Goal: Information Seeking & Learning: Learn about a topic

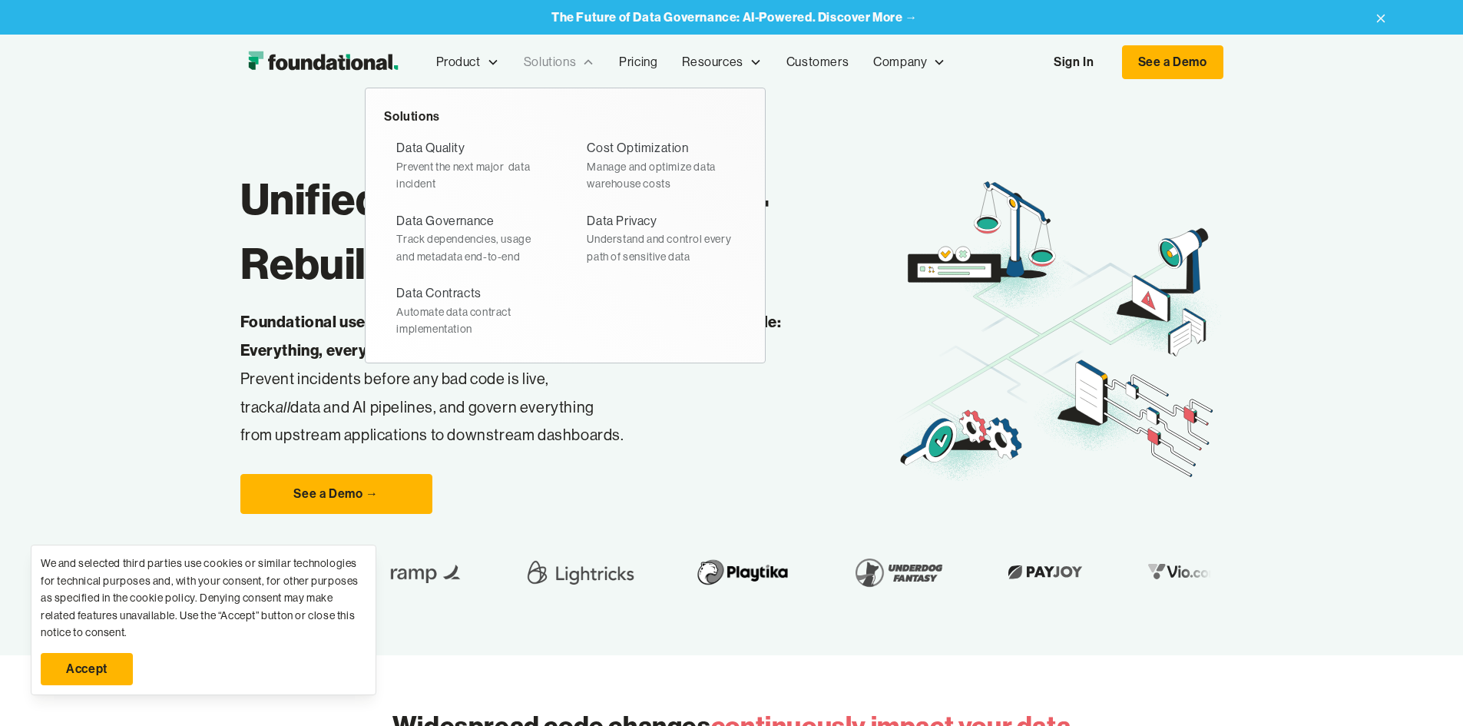
click at [524, 60] on div "Solutions" at bounding box center [550, 62] width 52 height 20
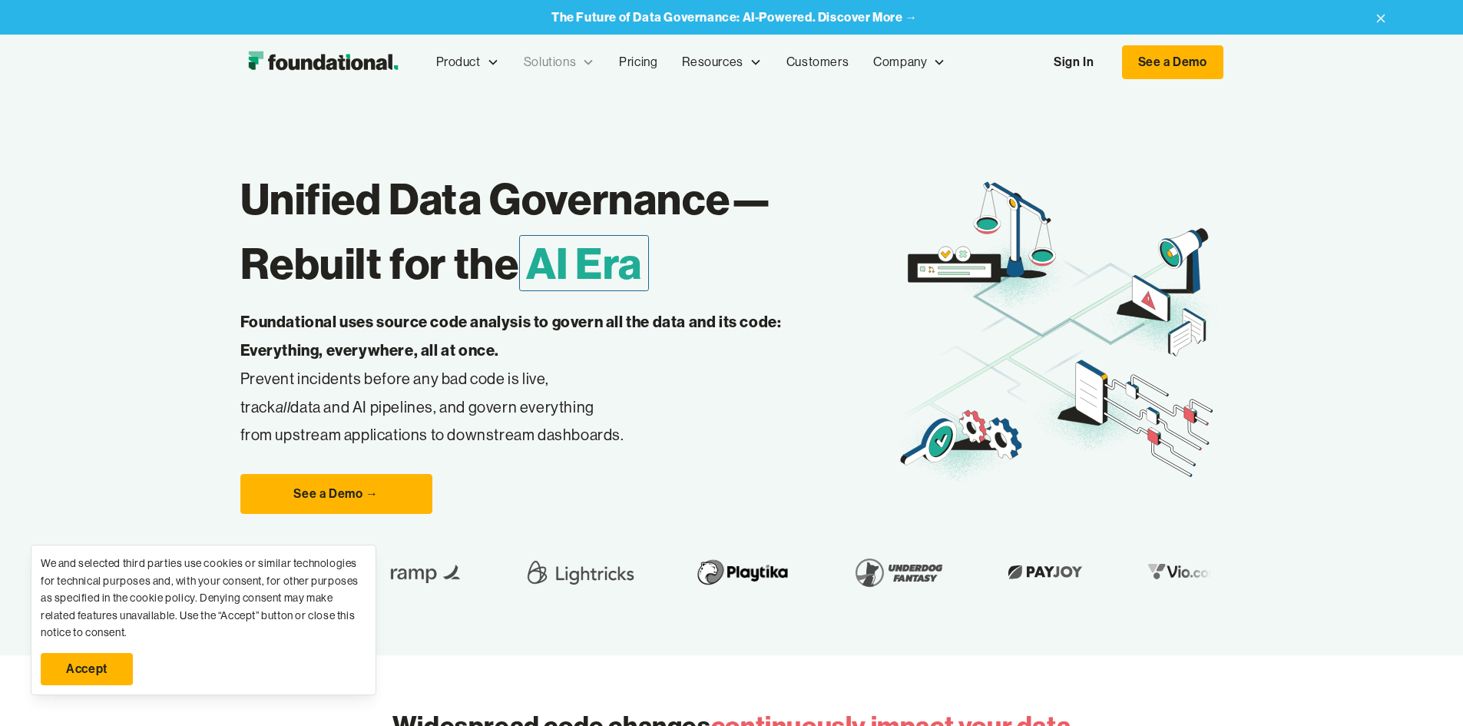
click at [524, 60] on div "Solutions" at bounding box center [550, 62] width 52 height 20
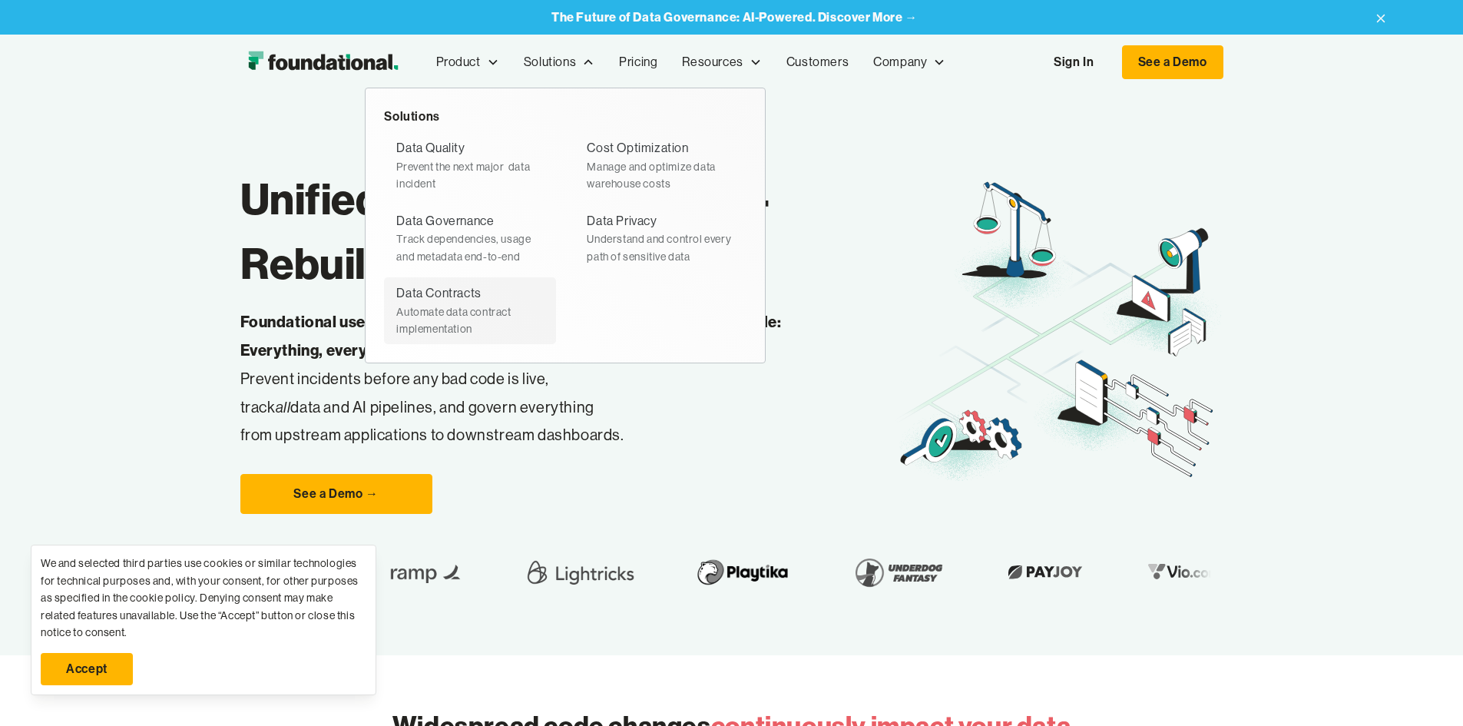
click at [396, 293] on div "Data Contracts" at bounding box center [438, 293] width 84 height 20
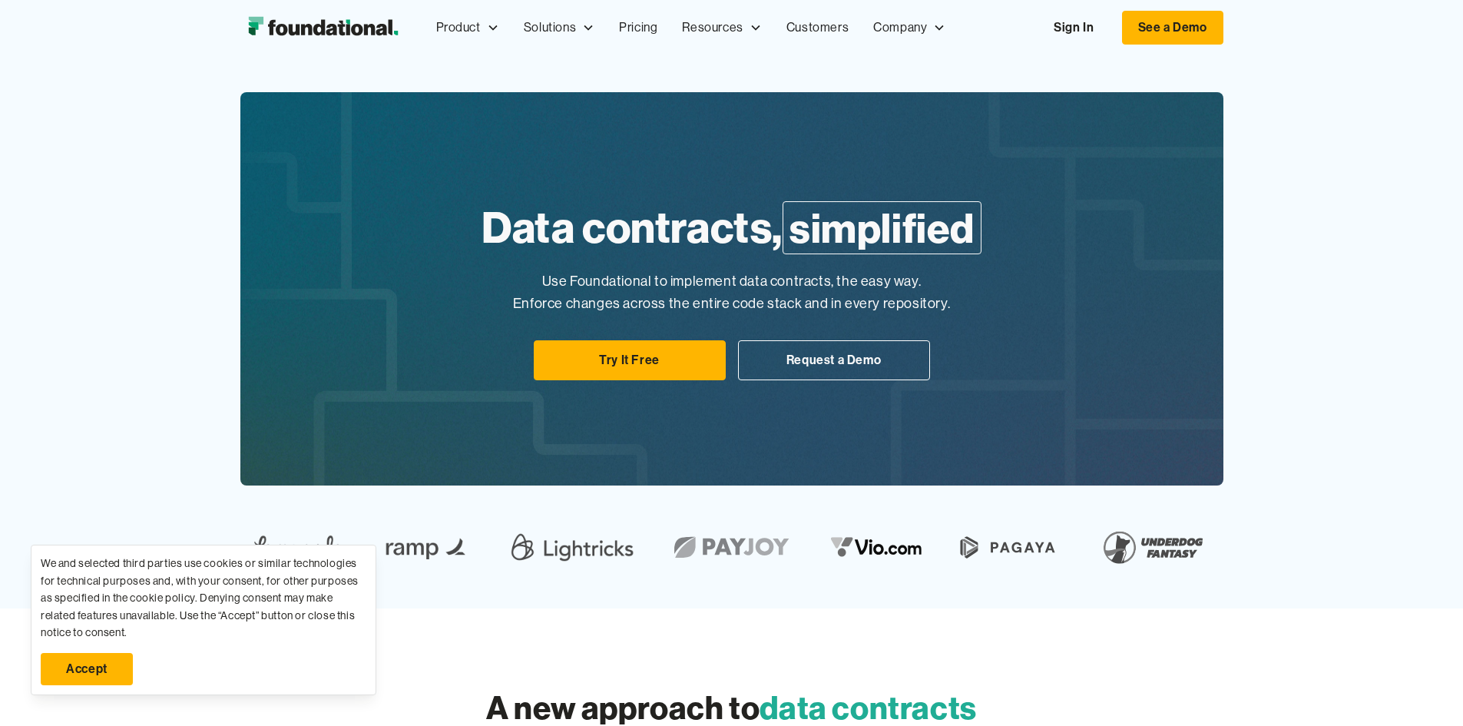
click at [88, 663] on link "Accept" at bounding box center [87, 669] width 92 height 32
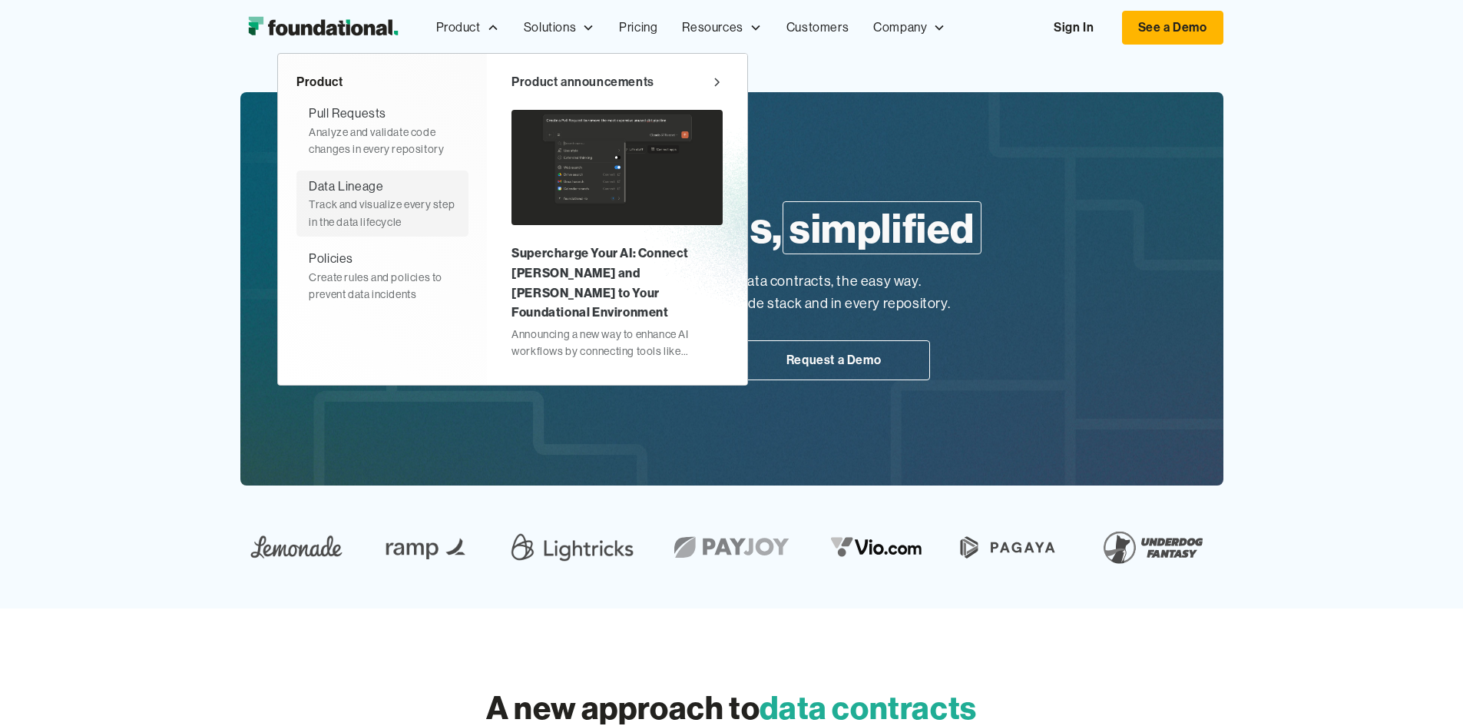
click at [309, 190] on div "Data Lineage" at bounding box center [346, 187] width 74 height 20
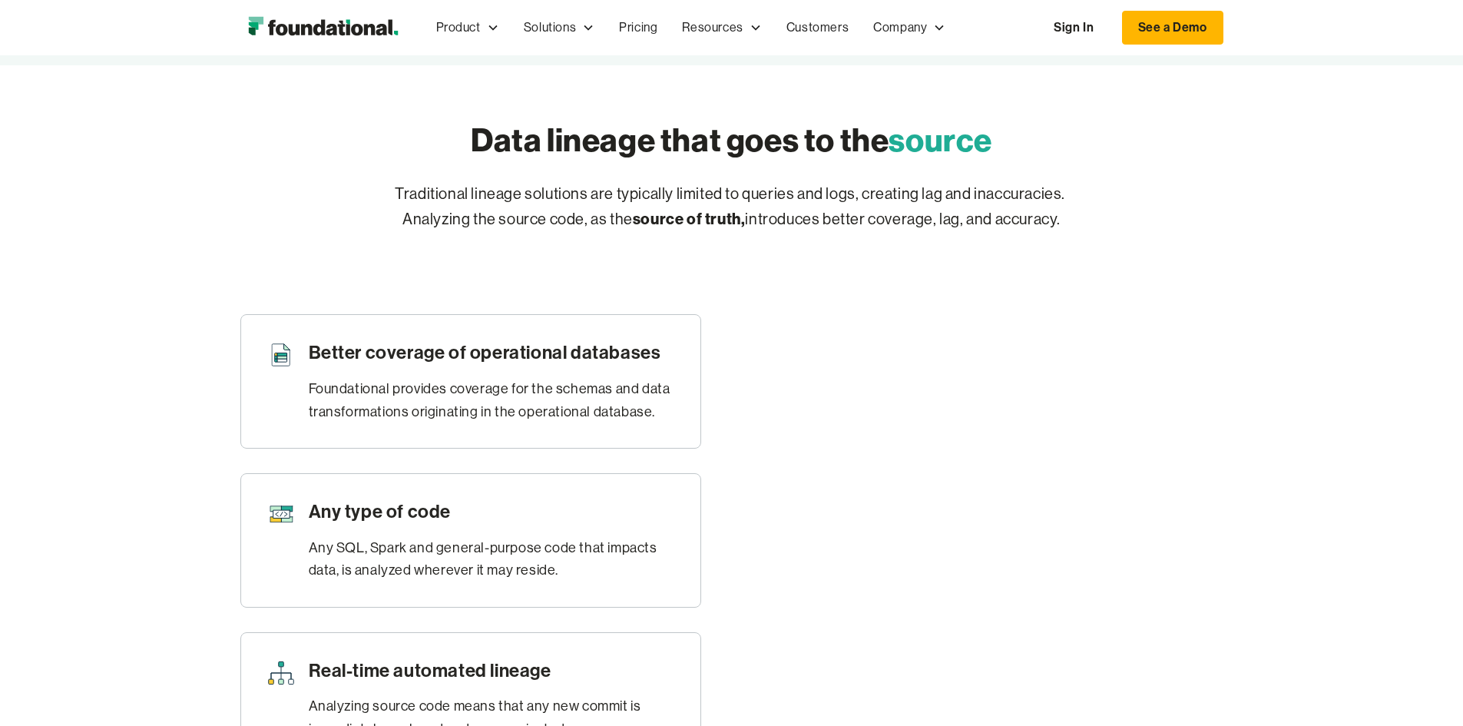
scroll to position [691, 0]
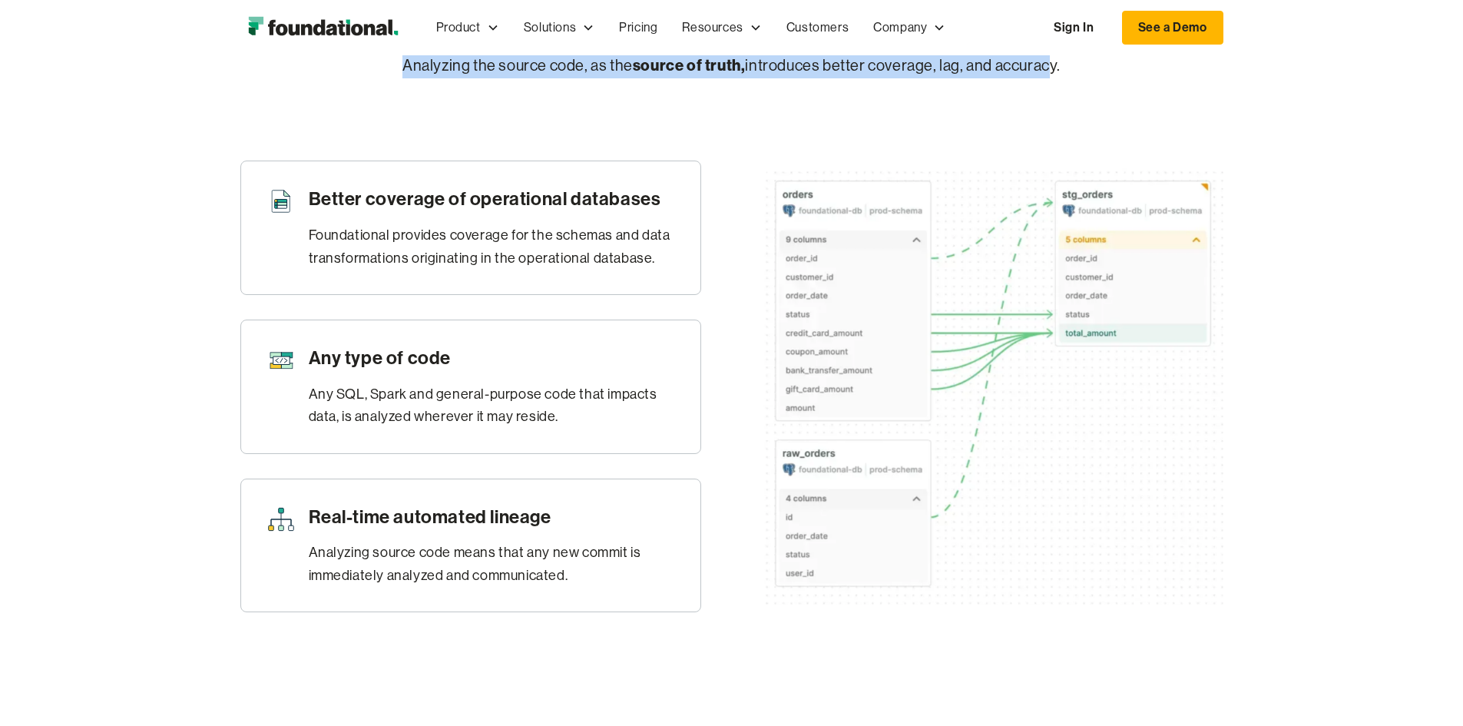
drag, startPoint x: 406, startPoint y: 299, endPoint x: 1003, endPoint y: 317, distance: 597.6
click at [1022, 86] on div "Traditional lineage solutions are typically limited to queries and logs, creati…" at bounding box center [732, 57] width 786 height 58
click at [603, 383] on div "Better coverage of operational databases Foundational provides coverage for the…" at bounding box center [731, 386] width 983 height 478
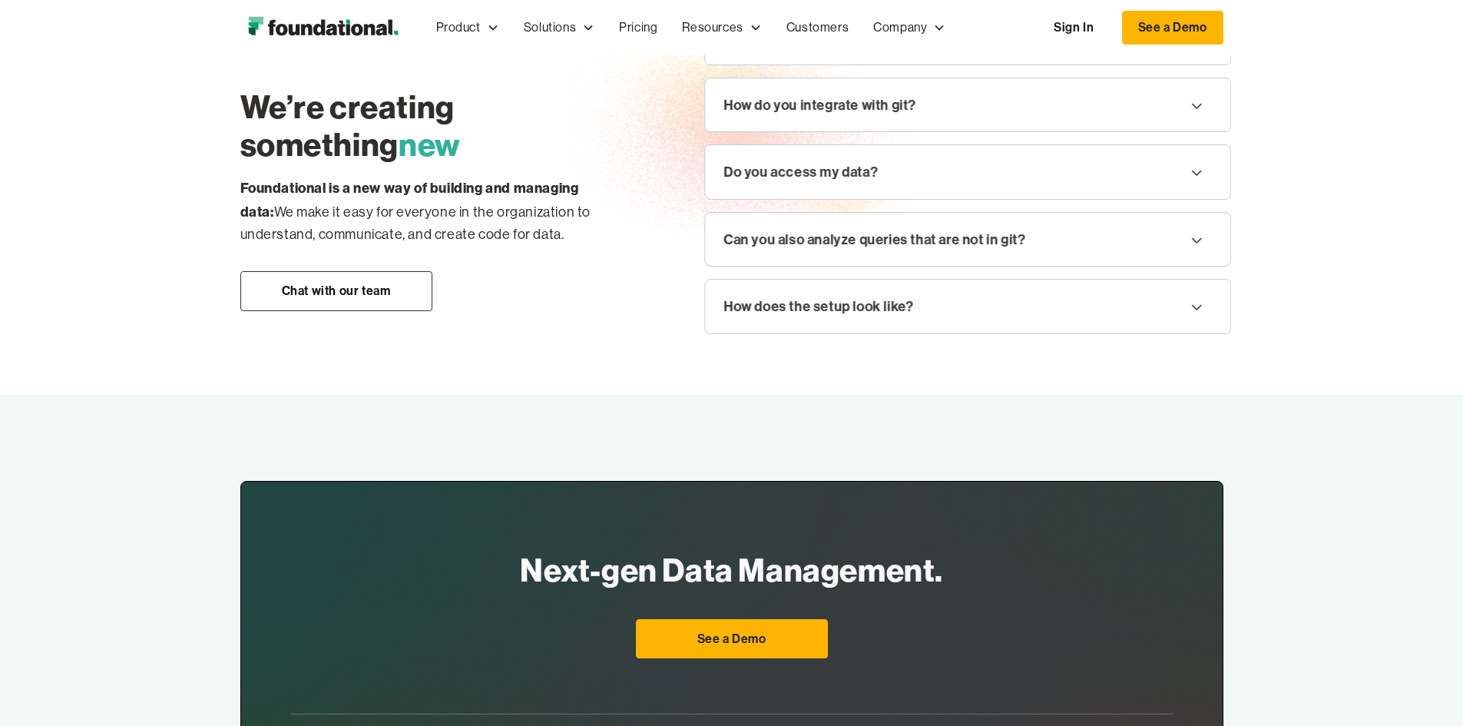
scroll to position [1919, 0]
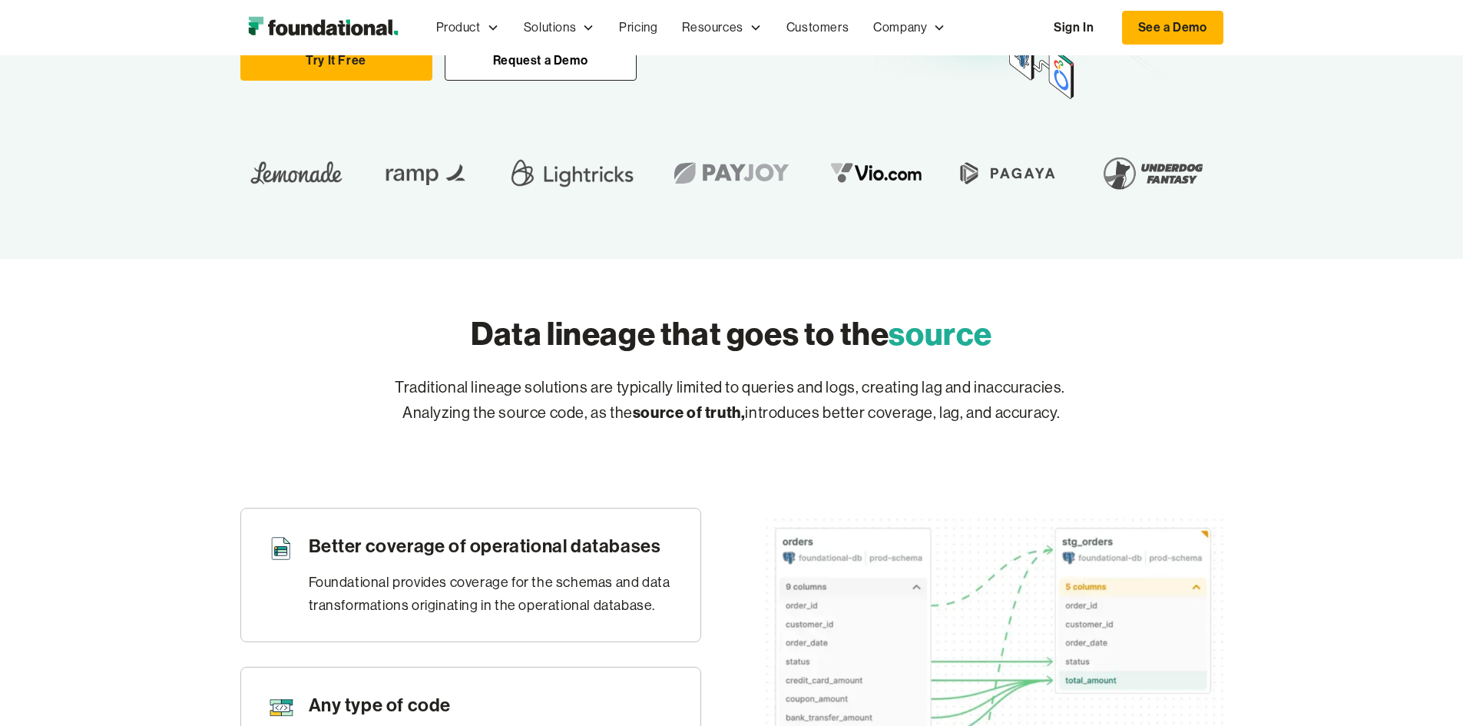
scroll to position [0, 0]
